Goal: Information Seeking & Learning: Learn about a topic

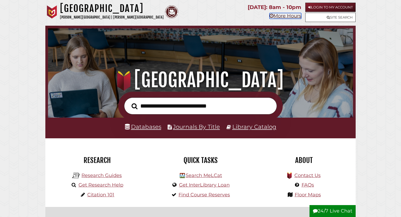
click at [273, 15] on link "More Hours" at bounding box center [285, 16] width 32 height 6
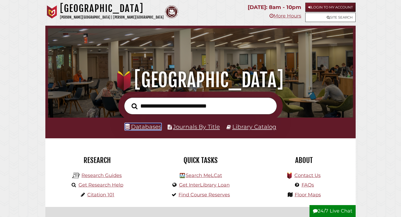
click at [140, 126] on link "Databases" at bounding box center [143, 126] width 36 height 7
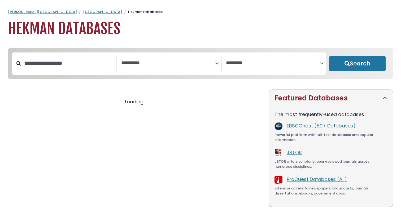
select select "Database Subject Filter"
select select "Database Vendors Filter"
select select "Database Subject Filter"
select select "Database Vendors Filter"
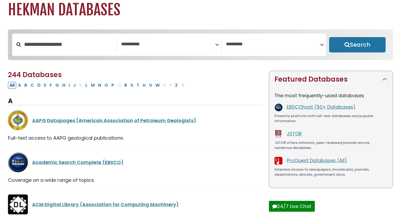
scroll to position [18, 0]
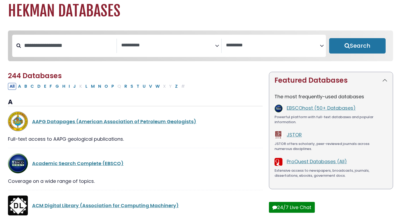
click at [191, 50] on span "Search filters" at bounding box center [168, 46] width 94 height 14
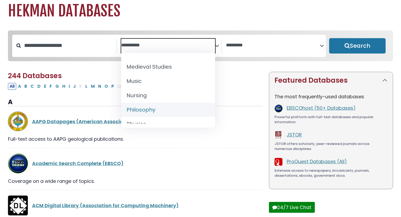
scroll to position [397, 0]
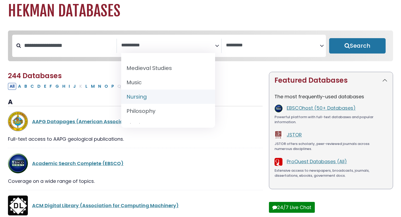
select select "*****"
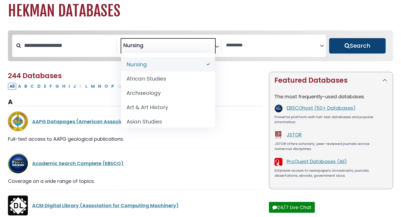
click at [344, 47] on button "Search" at bounding box center [357, 45] width 56 height 15
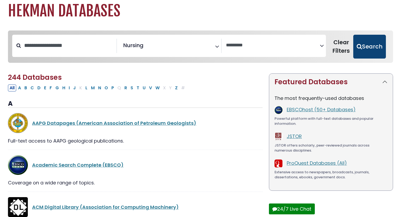
select select "Database Vendors Filter"
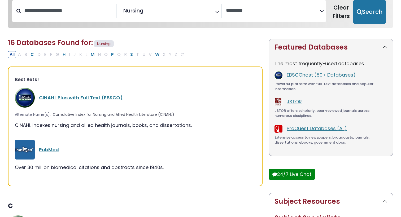
scroll to position [53, 0]
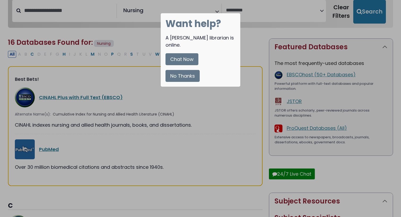
click at [189, 70] on button "No Thanks" at bounding box center [182, 76] width 34 height 12
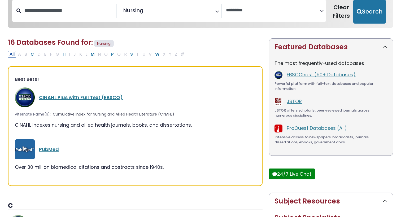
scroll to position [52, 0]
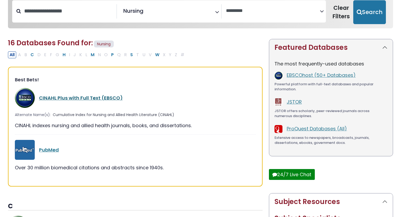
click at [118, 99] on link "CINAHL Plus with Full Text (EBSCO)" at bounding box center [81, 98] width 84 height 7
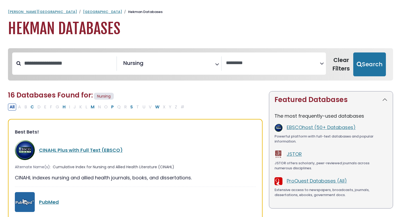
select select "Database Vendors Filter"
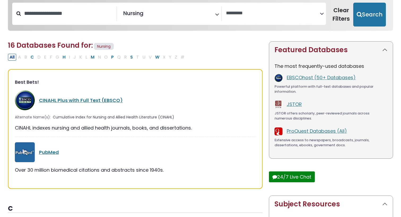
scroll to position [199, 0]
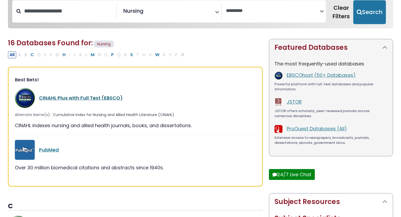
click at [79, 97] on link "CINAHL Plus with Full Text (EBSCO)" at bounding box center [81, 98] width 84 height 7
